Goal: Book appointment/travel/reservation

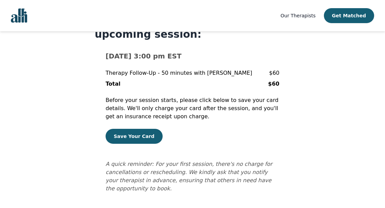
scroll to position [38, 0]
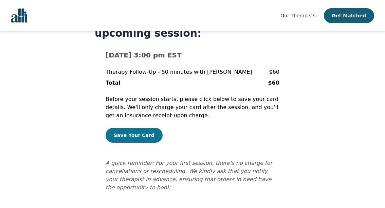
click at [130, 136] on button "Save Your Card" at bounding box center [134, 135] width 57 height 15
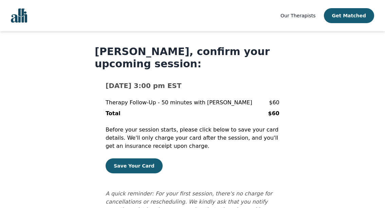
scroll to position [11, 0]
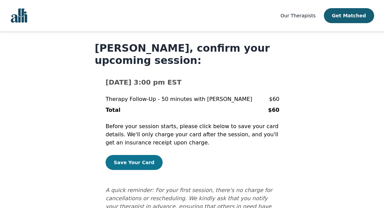
click at [133, 160] on button "Save Your Card" at bounding box center [134, 162] width 57 height 15
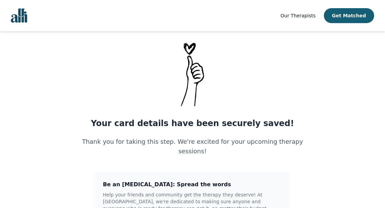
scroll to position [21, 0]
